Goal: Information Seeking & Learning: Find specific fact

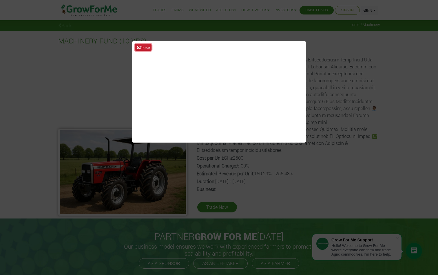
click at [145, 46] on button "Close" at bounding box center [143, 47] width 17 height 7
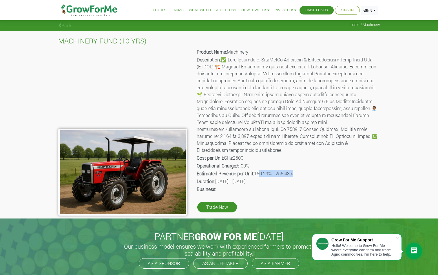
drag, startPoint x: 257, startPoint y: 166, endPoint x: 289, endPoint y: 165, distance: 32.5
click at [289, 170] on p "Estimated Revenue per Unit: 150.29% - 255.43%" at bounding box center [288, 173] width 182 height 7
drag, startPoint x: 256, startPoint y: 166, endPoint x: 298, endPoint y: 165, distance: 42.1
click at [298, 170] on p "Estimated Revenue per Unit: 150.29% - 255.43%" at bounding box center [288, 173] width 182 height 7
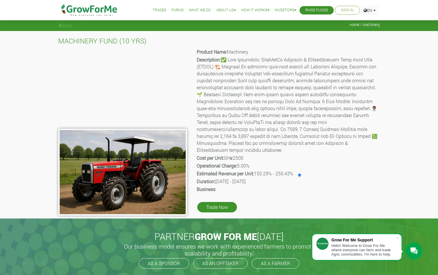
copy p "150.29% - 255.43%"
